Goal: Transaction & Acquisition: Purchase product/service

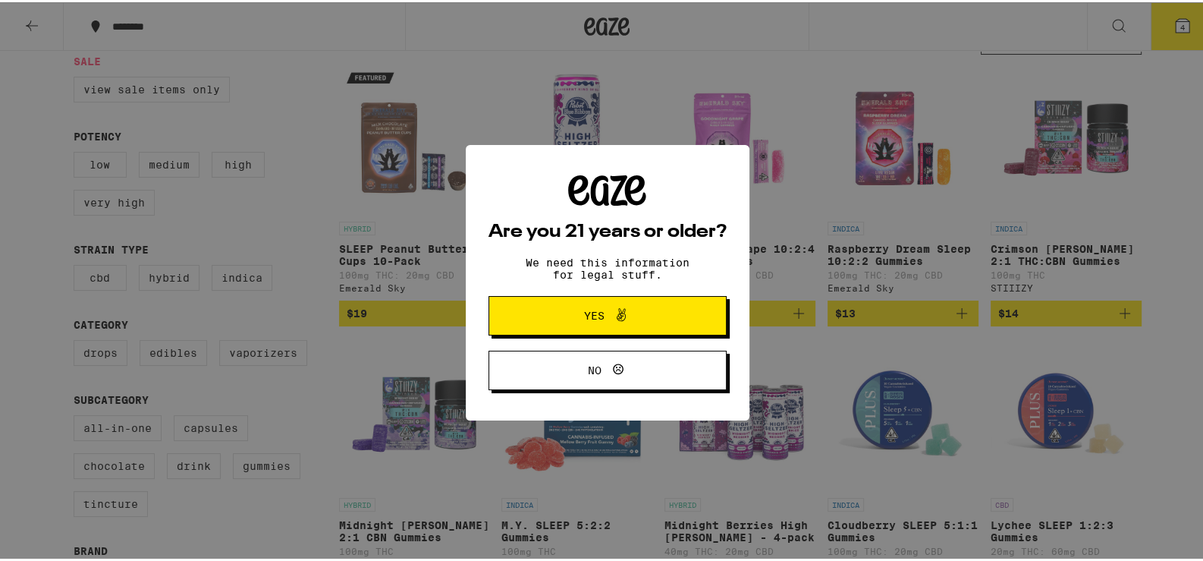
click at [592, 316] on span "Yes" at bounding box center [594, 313] width 20 height 11
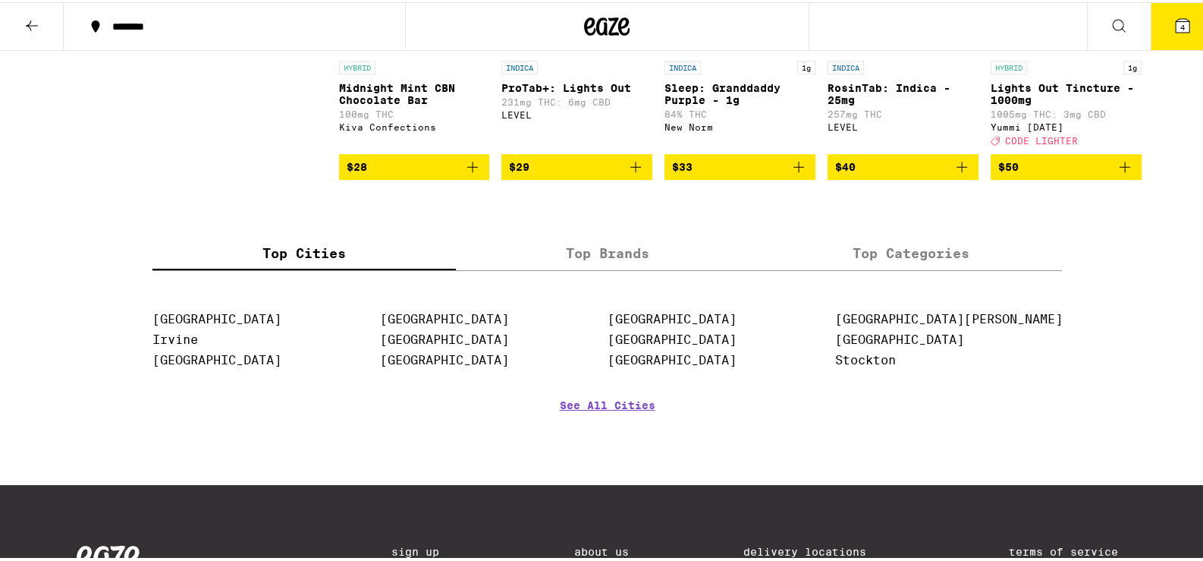
scroll to position [1164, 0]
